Goal: Browse casually

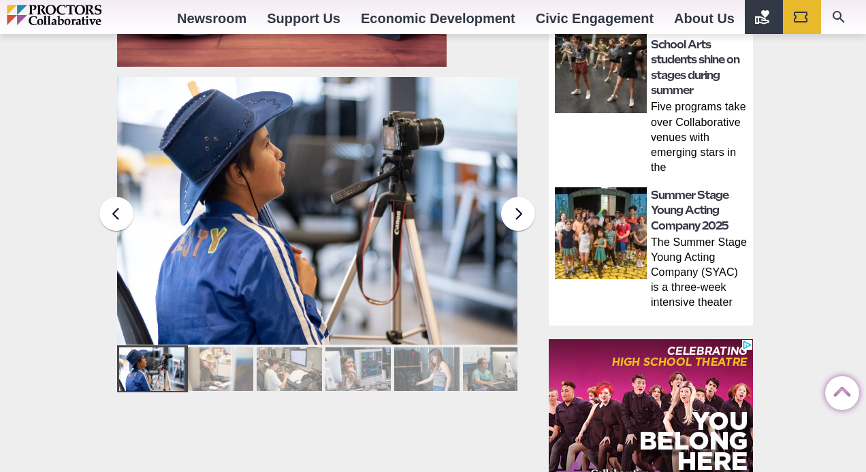
scroll to position [898, 0]
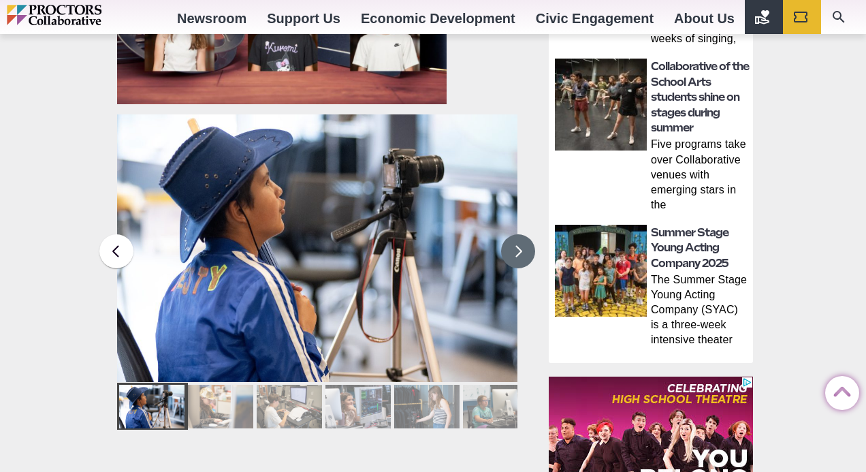
click at [524, 245] on button at bounding box center [518, 251] width 34 height 34
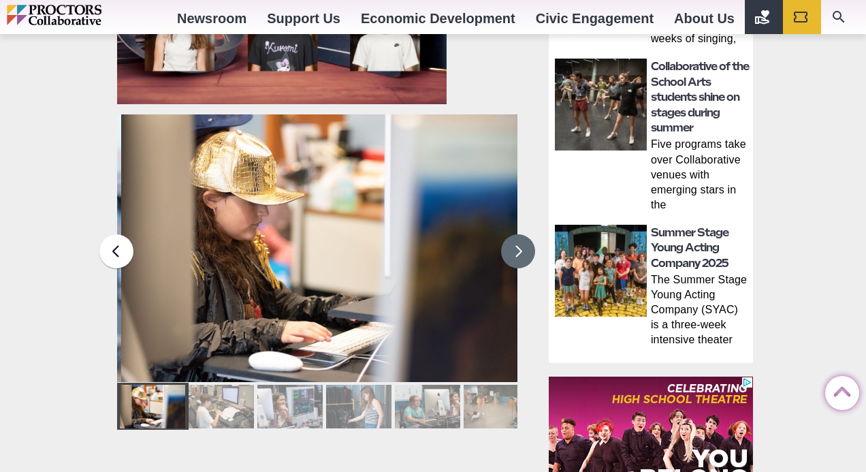
click at [524, 246] on button at bounding box center [518, 251] width 34 height 34
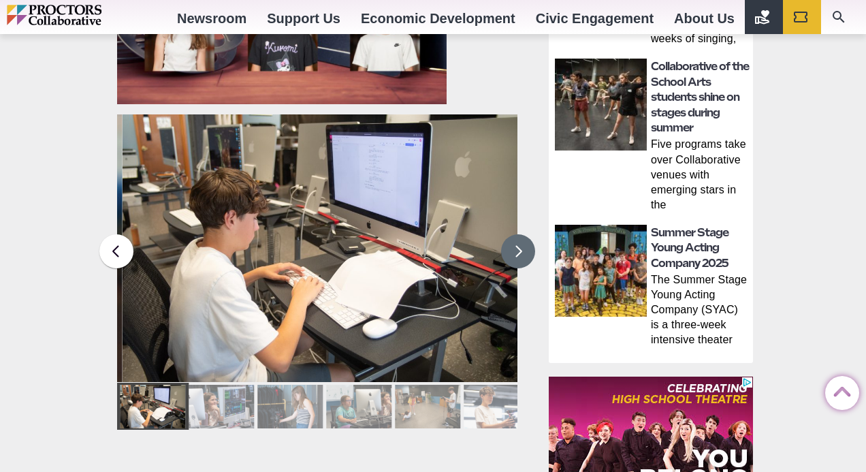
click at [524, 246] on button at bounding box center [518, 251] width 34 height 34
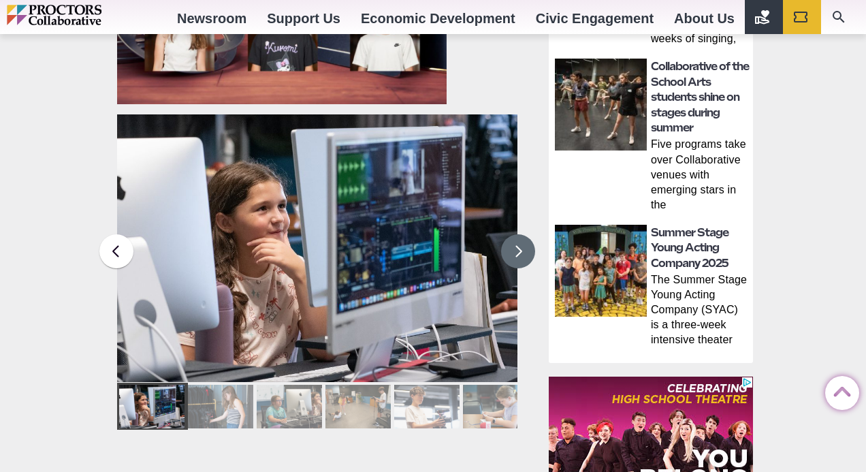
click at [524, 246] on button at bounding box center [518, 251] width 34 height 34
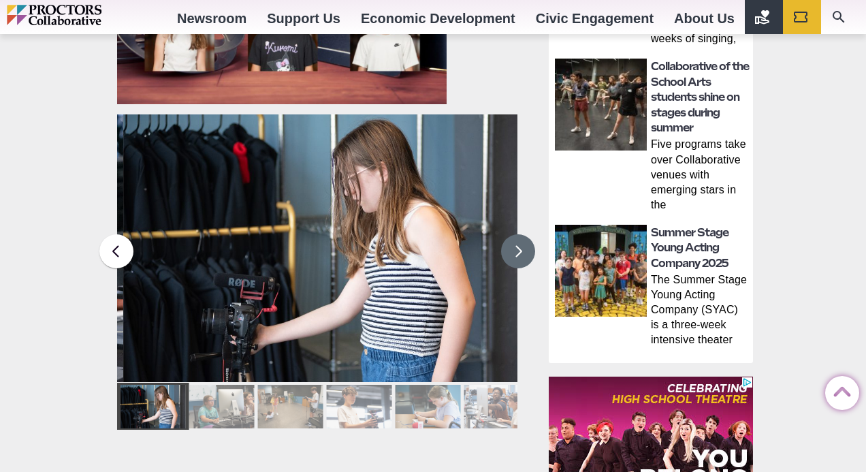
click at [524, 246] on button at bounding box center [518, 251] width 34 height 34
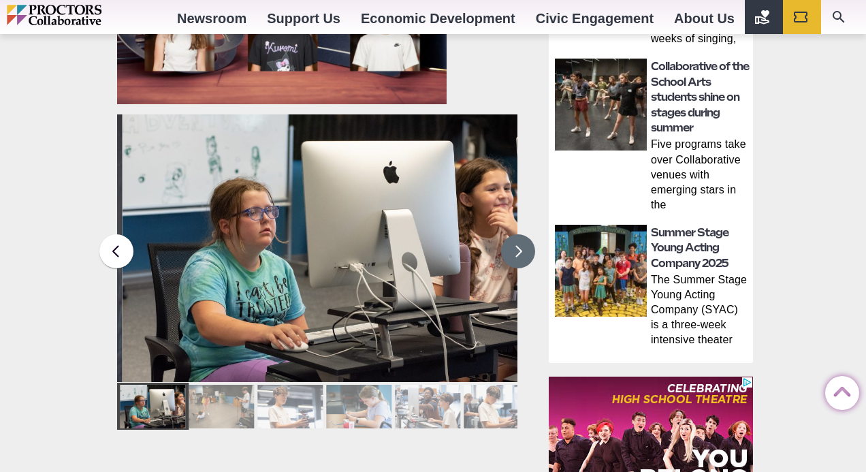
click at [524, 246] on button at bounding box center [518, 251] width 34 height 34
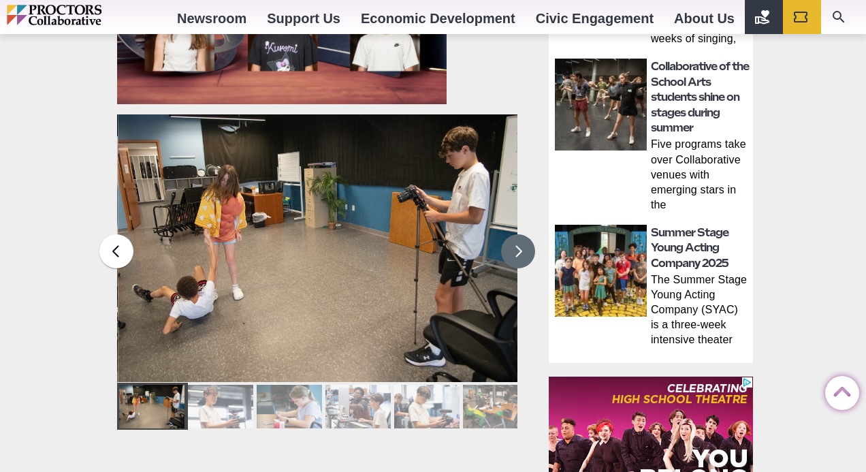
click at [524, 246] on button at bounding box center [518, 251] width 34 height 34
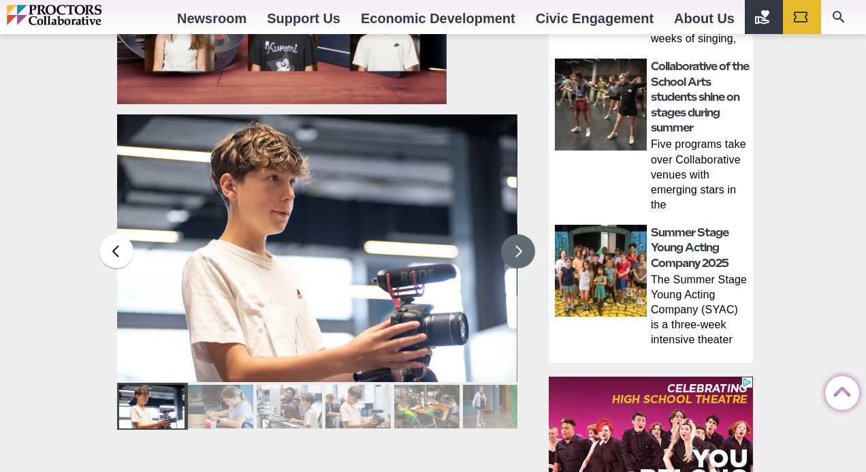
click at [522, 251] on button at bounding box center [518, 251] width 34 height 34
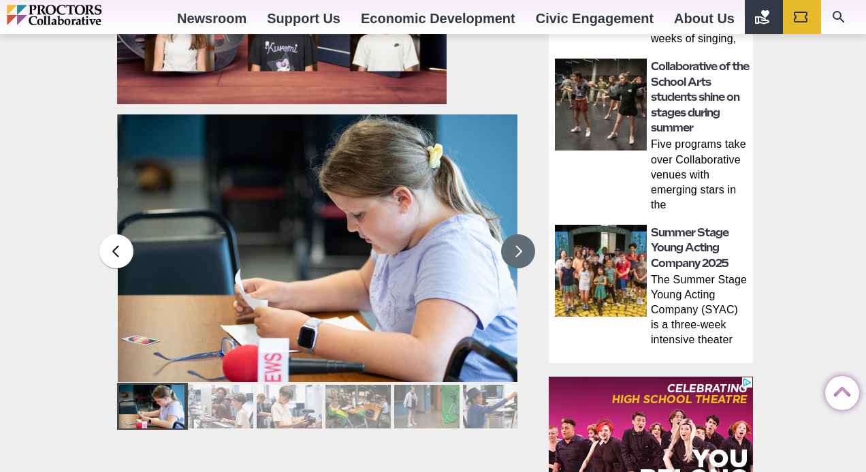
click at [521, 251] on button at bounding box center [518, 251] width 34 height 34
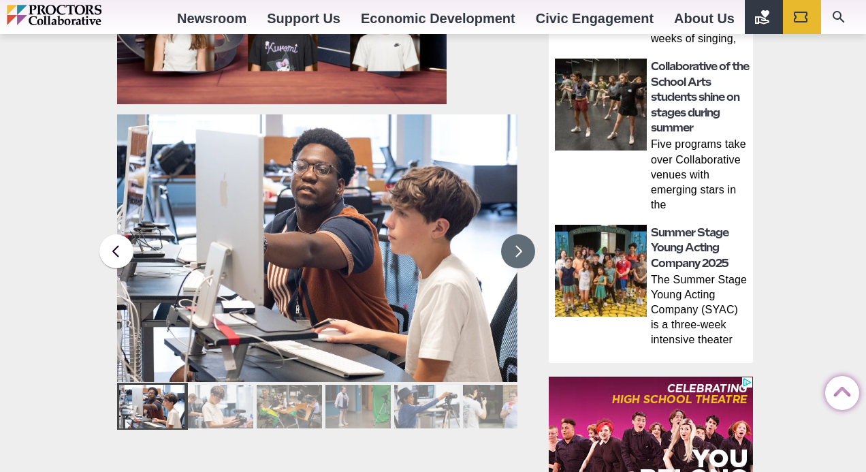
click at [521, 251] on button at bounding box center [518, 251] width 34 height 34
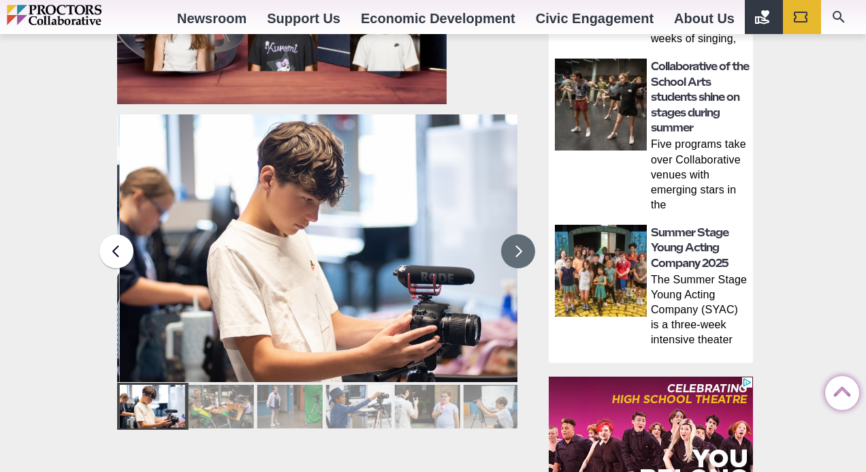
click at [521, 251] on button at bounding box center [518, 251] width 34 height 34
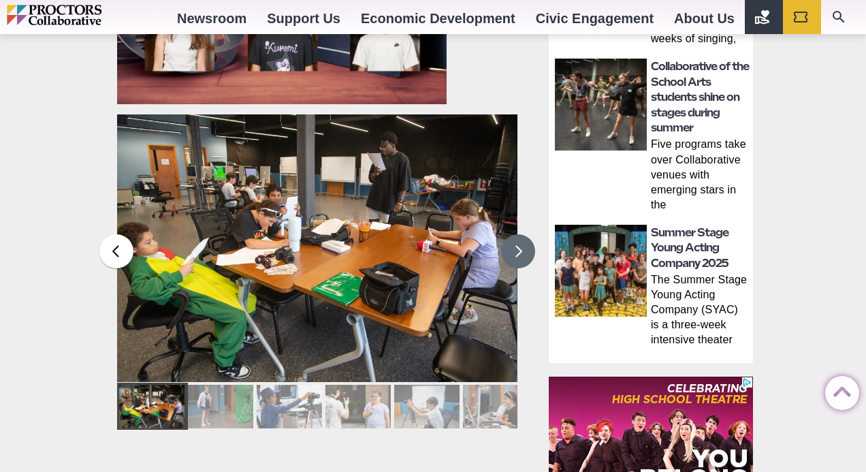
click at [521, 251] on button at bounding box center [518, 251] width 34 height 34
